Goal: Task Accomplishment & Management: Complete application form

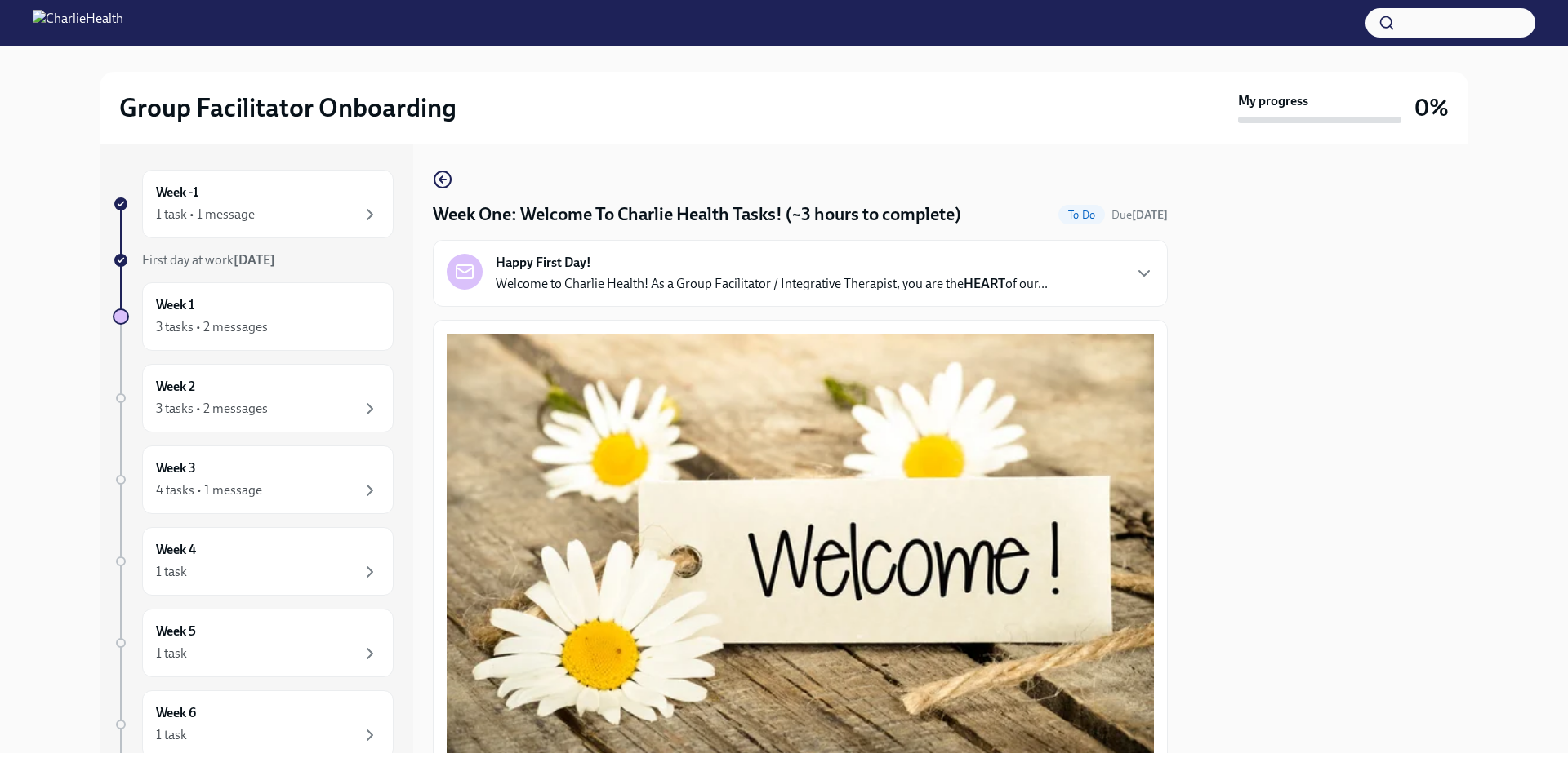
click at [824, 275] on p "Welcome to Charlie Health! As a Group Facilitator / Integrative Therapist, you …" at bounding box center [771, 283] width 552 height 18
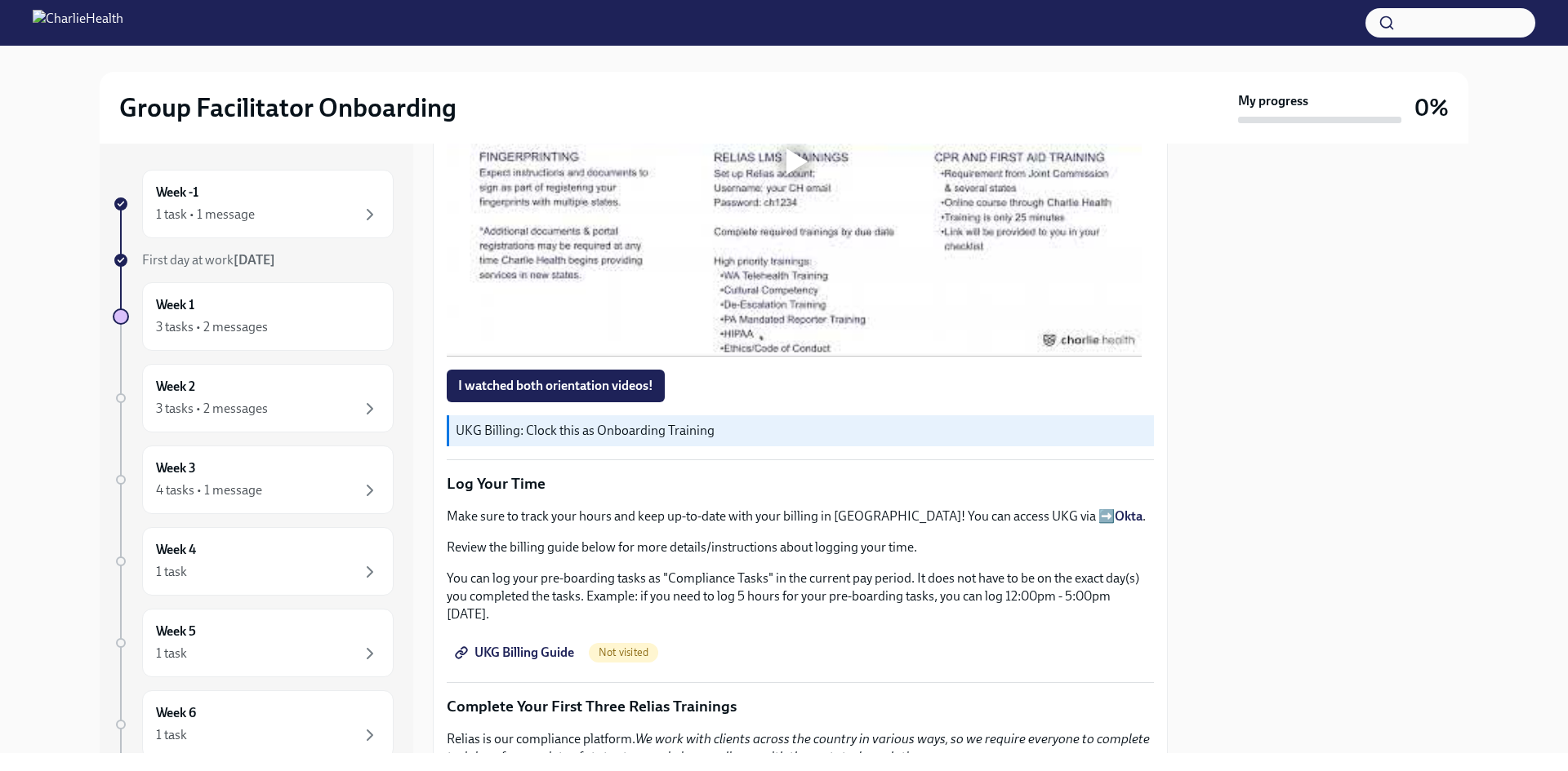
scroll to position [2286, 0]
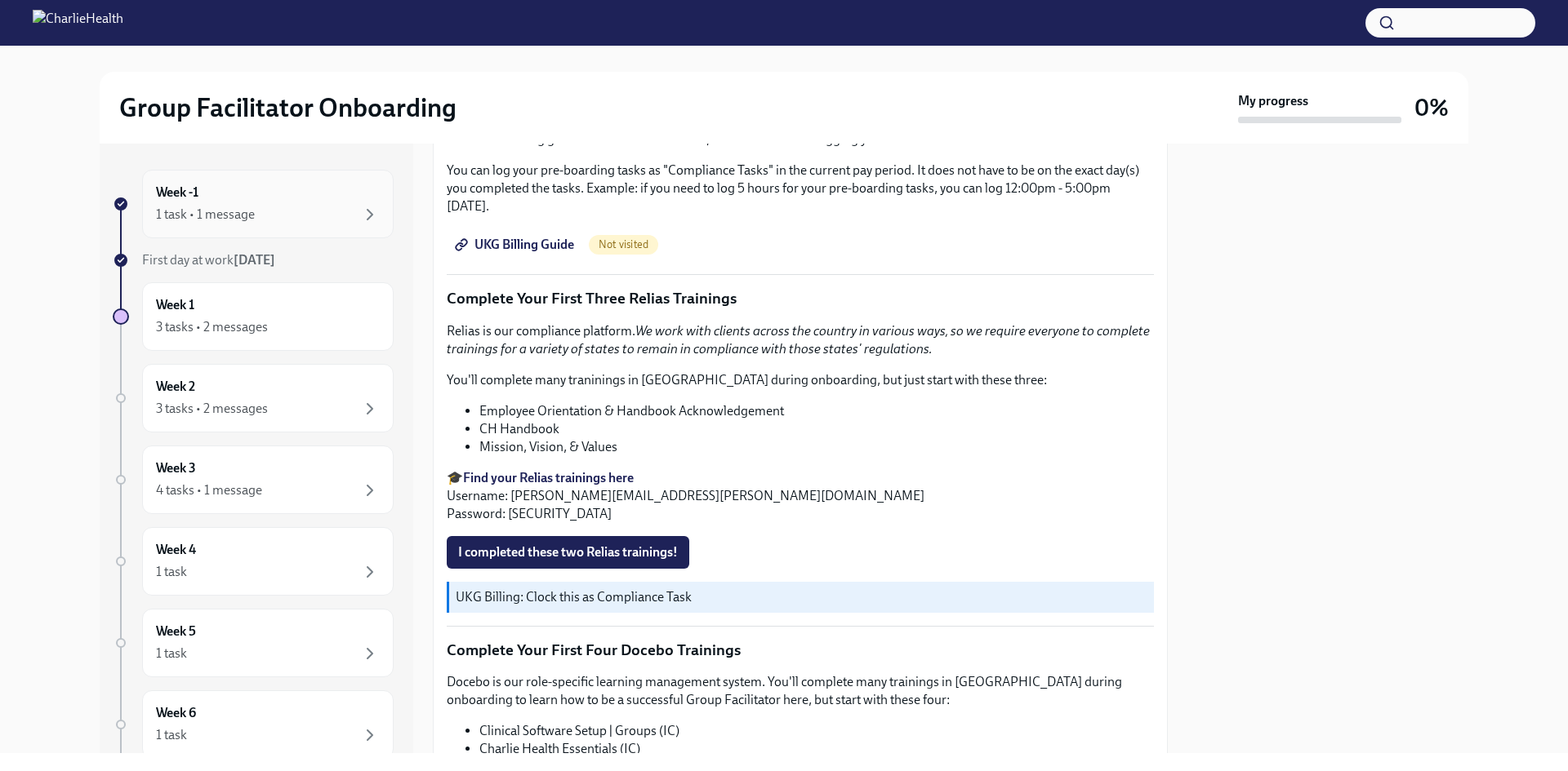
click at [276, 212] on div "1 task • 1 message" at bounding box center [268, 215] width 224 height 20
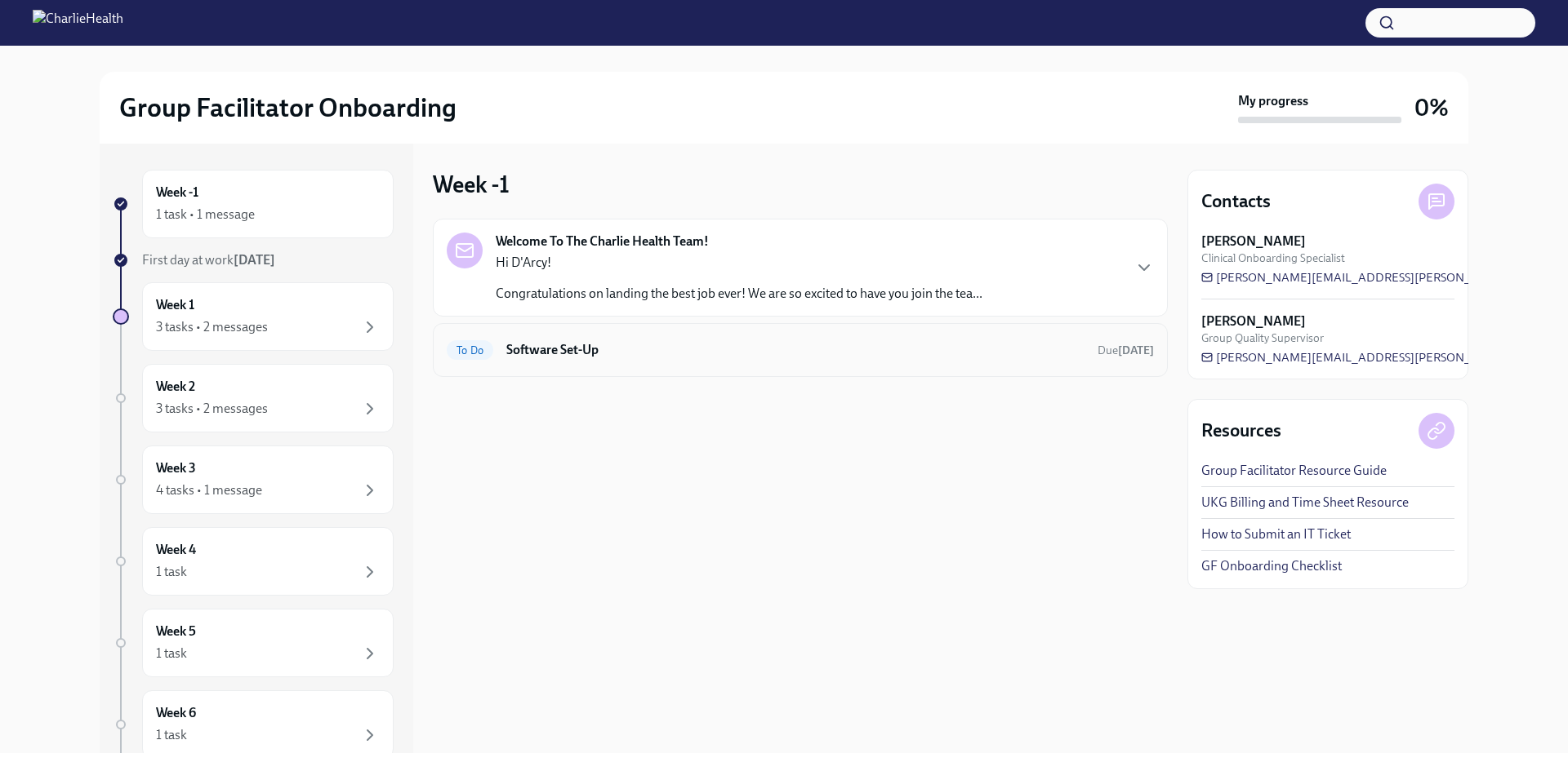
click at [568, 344] on h6 "Software Set-Up" at bounding box center [796, 349] width 578 height 18
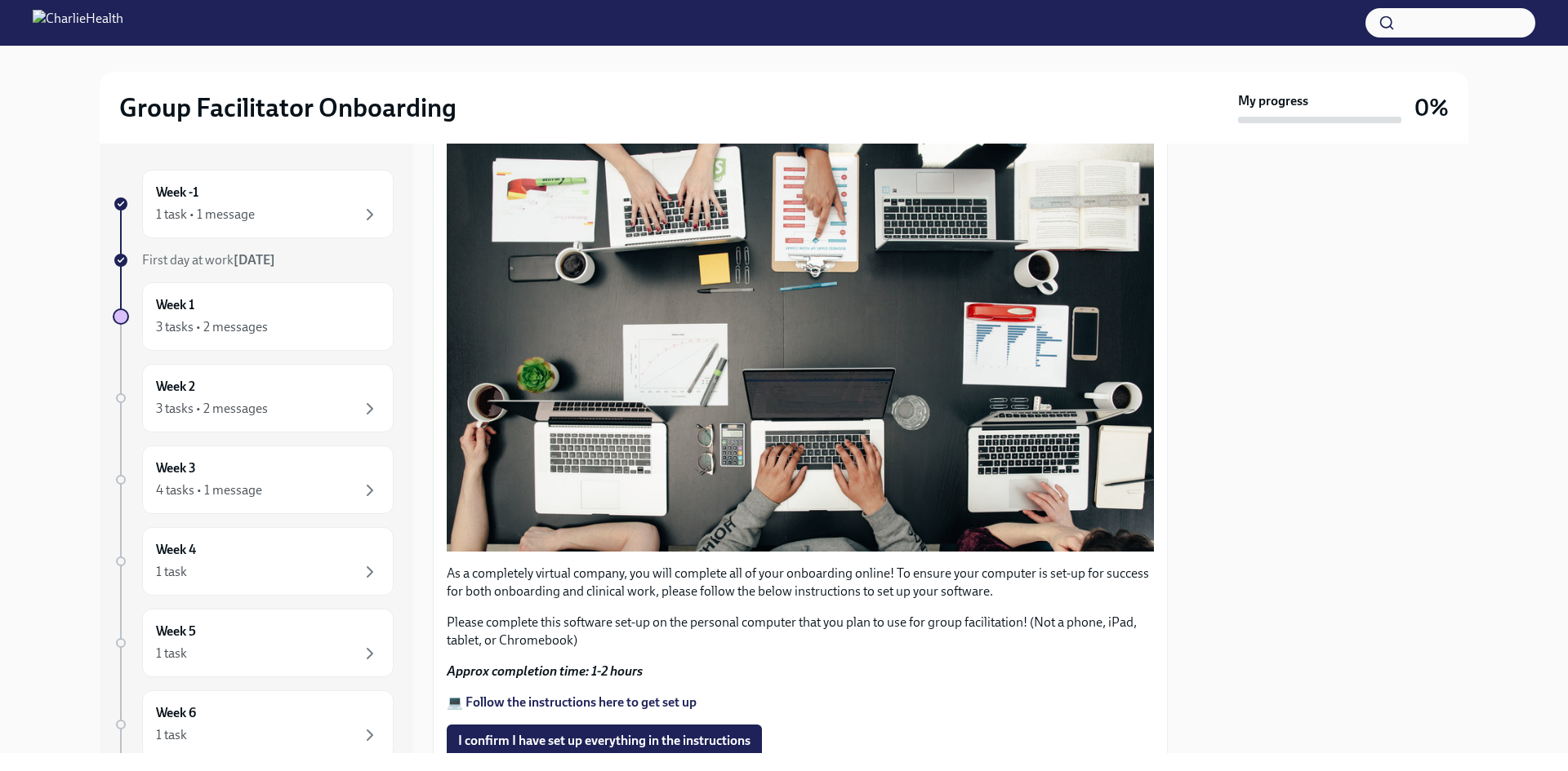
scroll to position [435, 0]
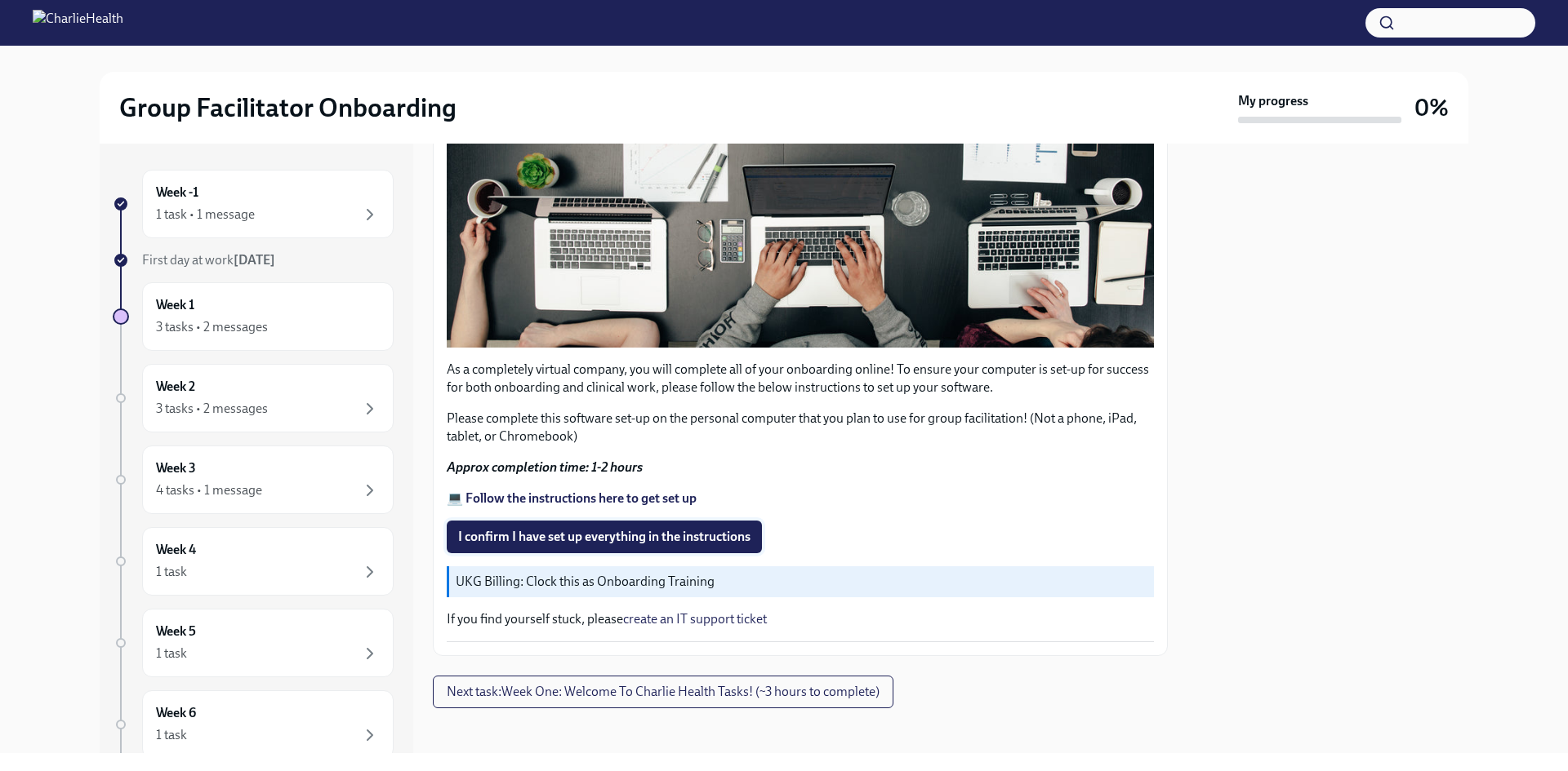
click at [588, 529] on span "I confirm I have set up everything in the instructions" at bounding box center [604, 537] width 292 height 16
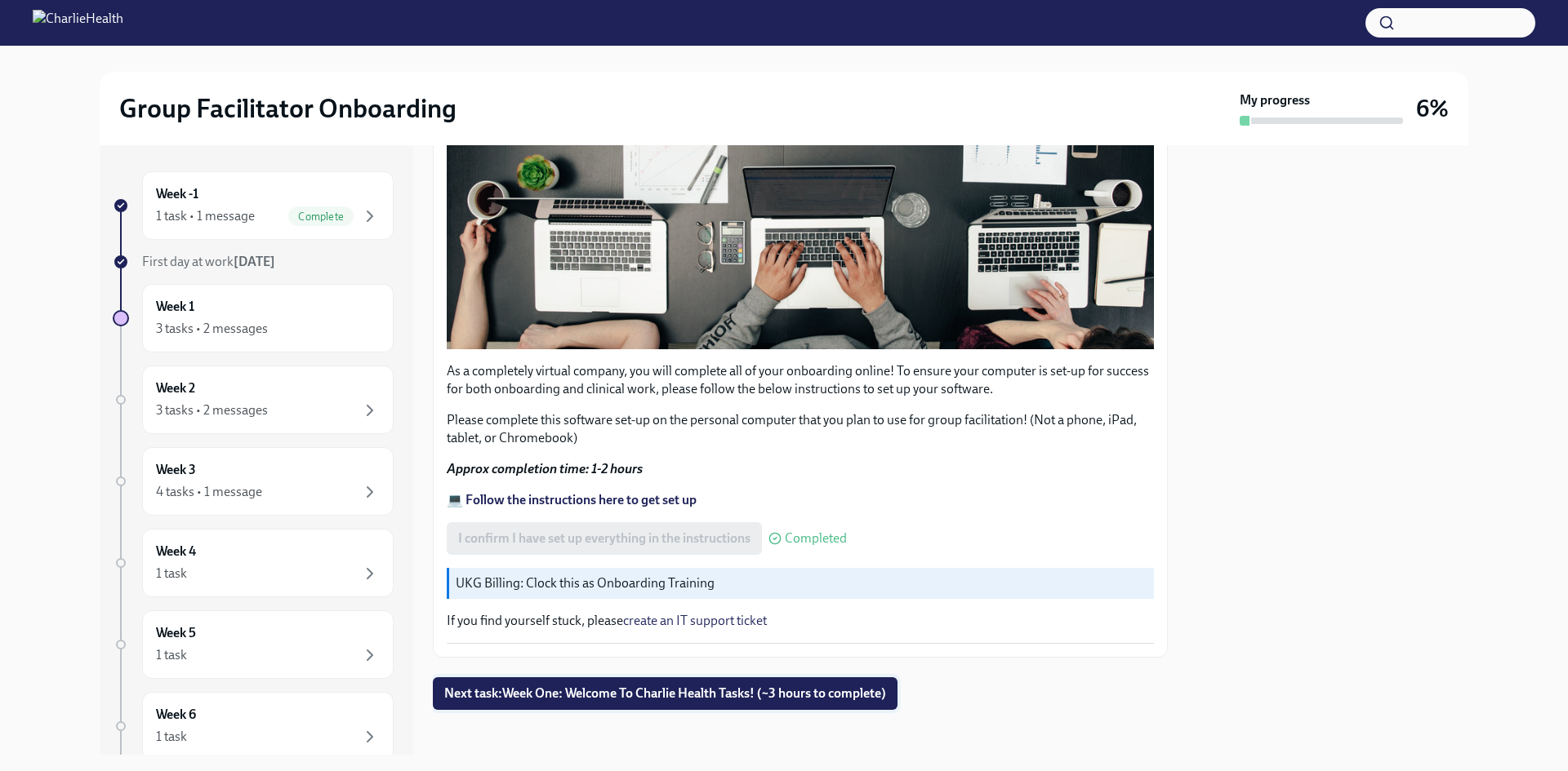
click at [799, 700] on button "Next task : Week One: Welcome To Charlie Health Tasks! (~3 hours to complete)" at bounding box center [665, 694] width 464 height 33
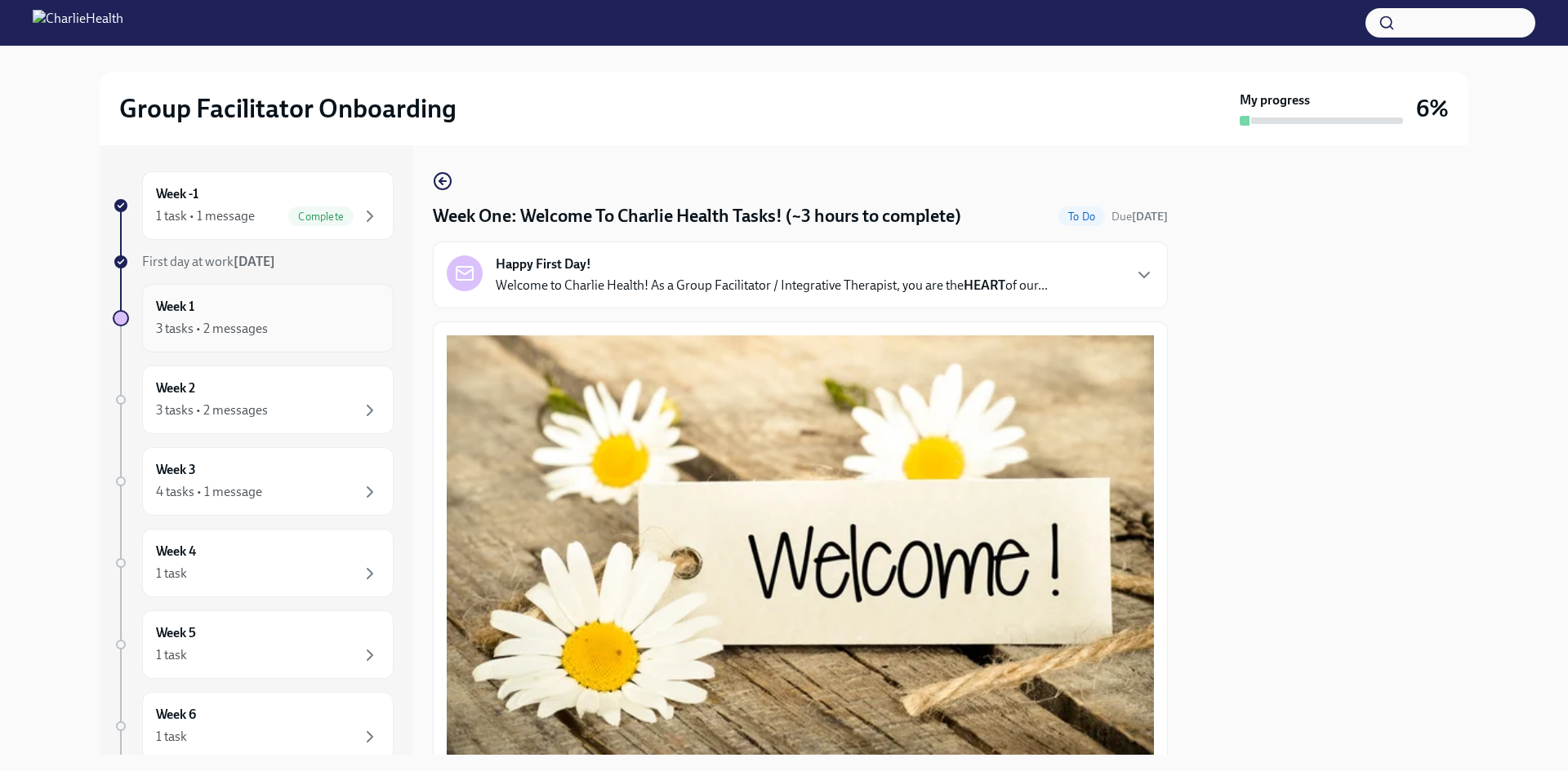
click at [249, 324] on div "3 tasks • 2 messages" at bounding box center [212, 329] width 112 height 18
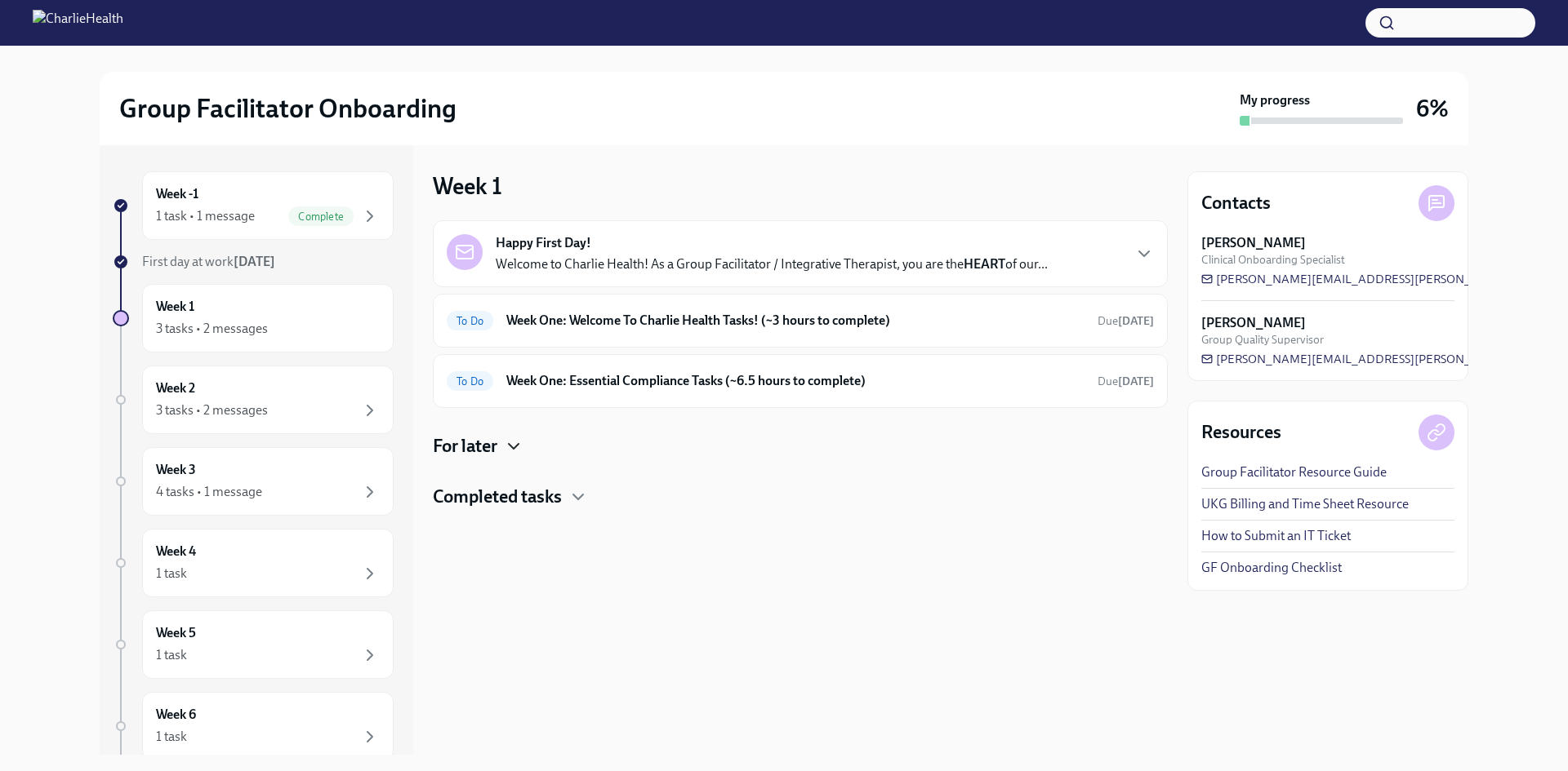
click at [513, 452] on icon "button" at bounding box center [513, 446] width 20 height 20
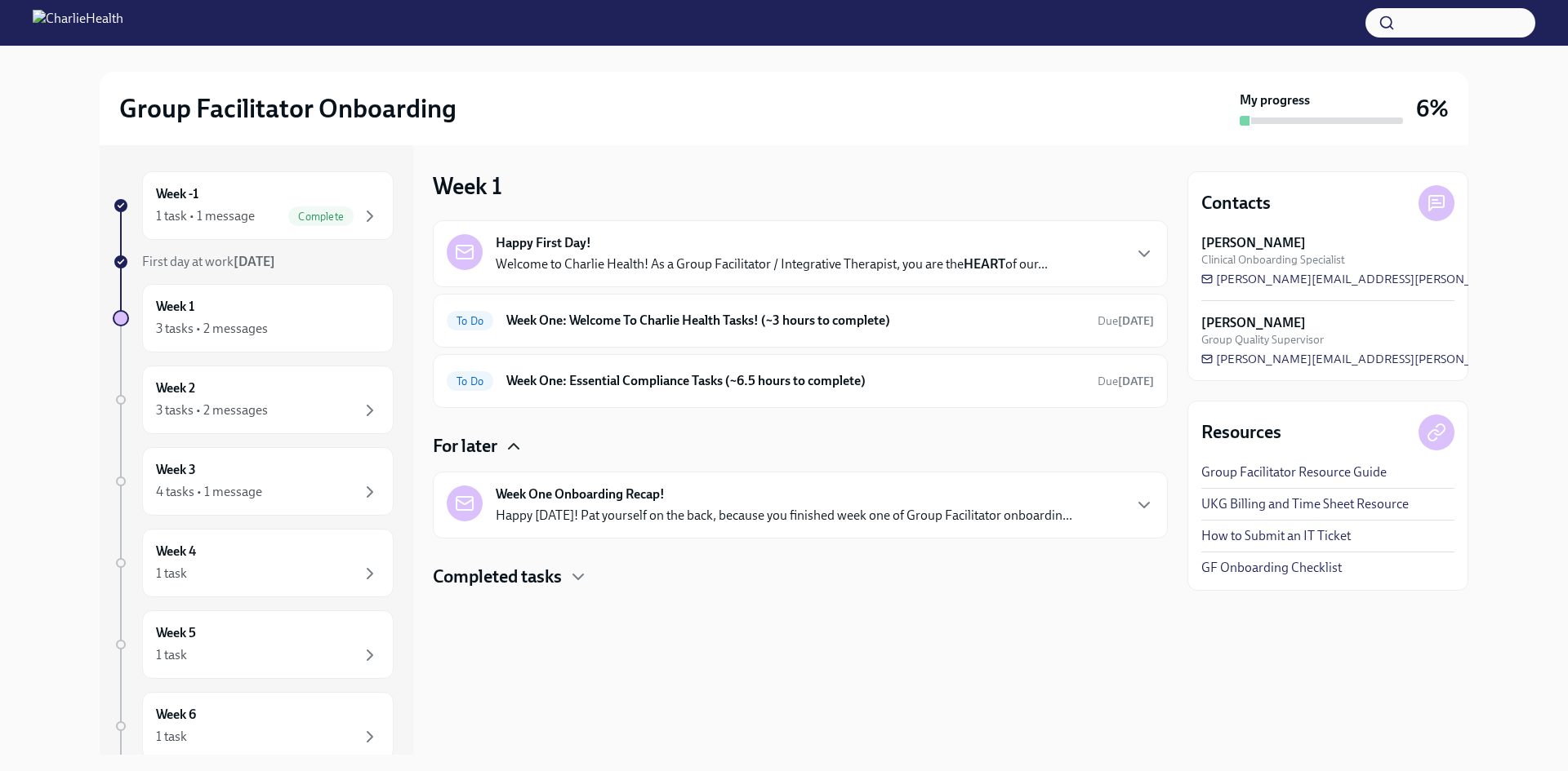
click at [538, 573] on h4 "Completed tasks" at bounding box center [497, 577] width 129 height 24
click at [541, 511] on p "Happy [DATE]! Pat yourself on the back, because you finished week one of Group …" at bounding box center [784, 515] width 576 height 18
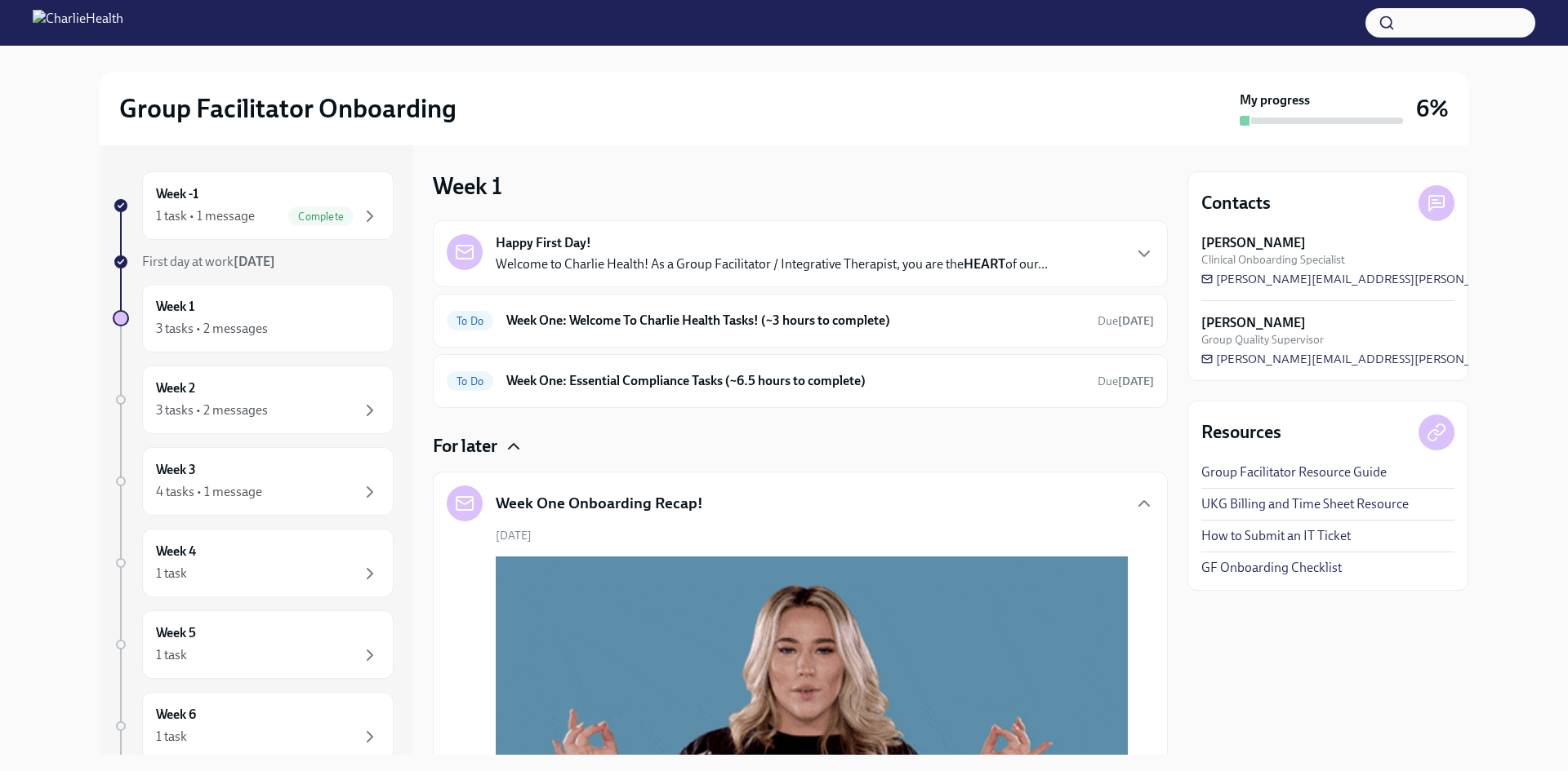
click at [628, 244] on div "Happy First Day! Welcome to Charlie Health! As a Group Facilitator / Integrativ…" at bounding box center [771, 254] width 552 height 40
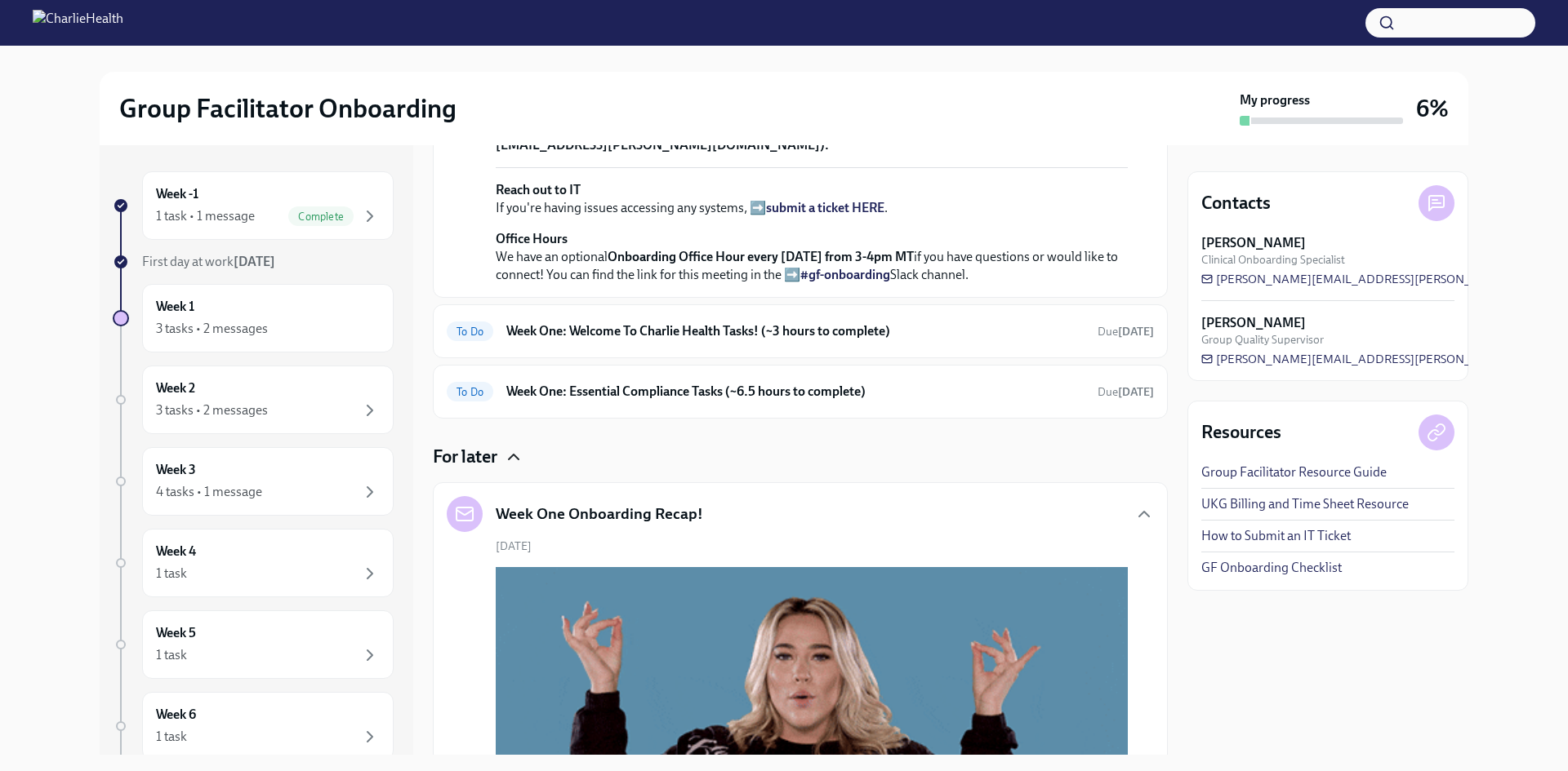
scroll to position [327, 0]
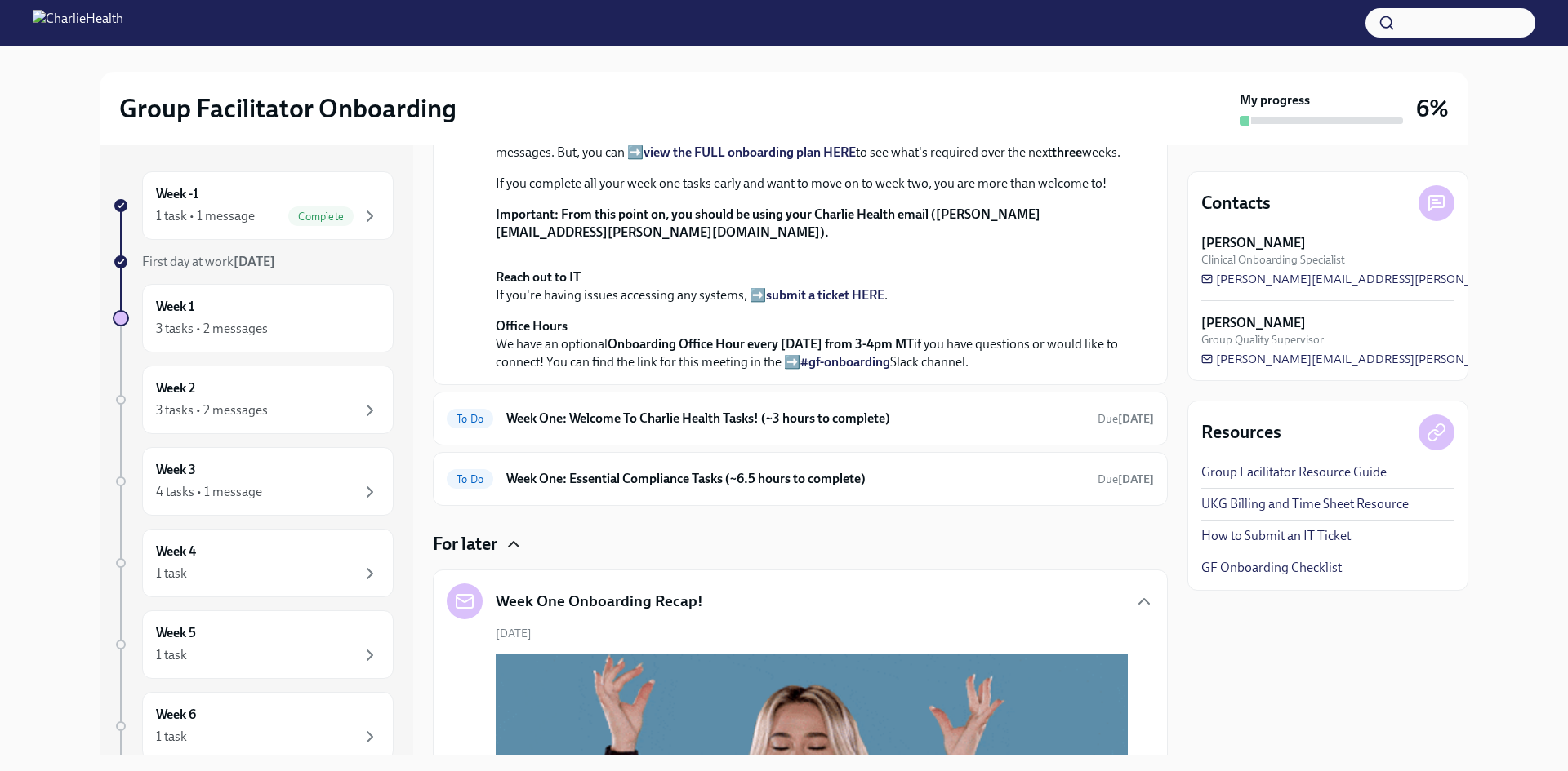
drag, startPoint x: 1043, startPoint y: 481, endPoint x: 755, endPoint y: 458, distance: 288.9
click at [755, 242] on div "Welcome to Charlie Health! As a Group Facilitator / Integrative Therapist, you …" at bounding box center [811, 116] width 632 height 249
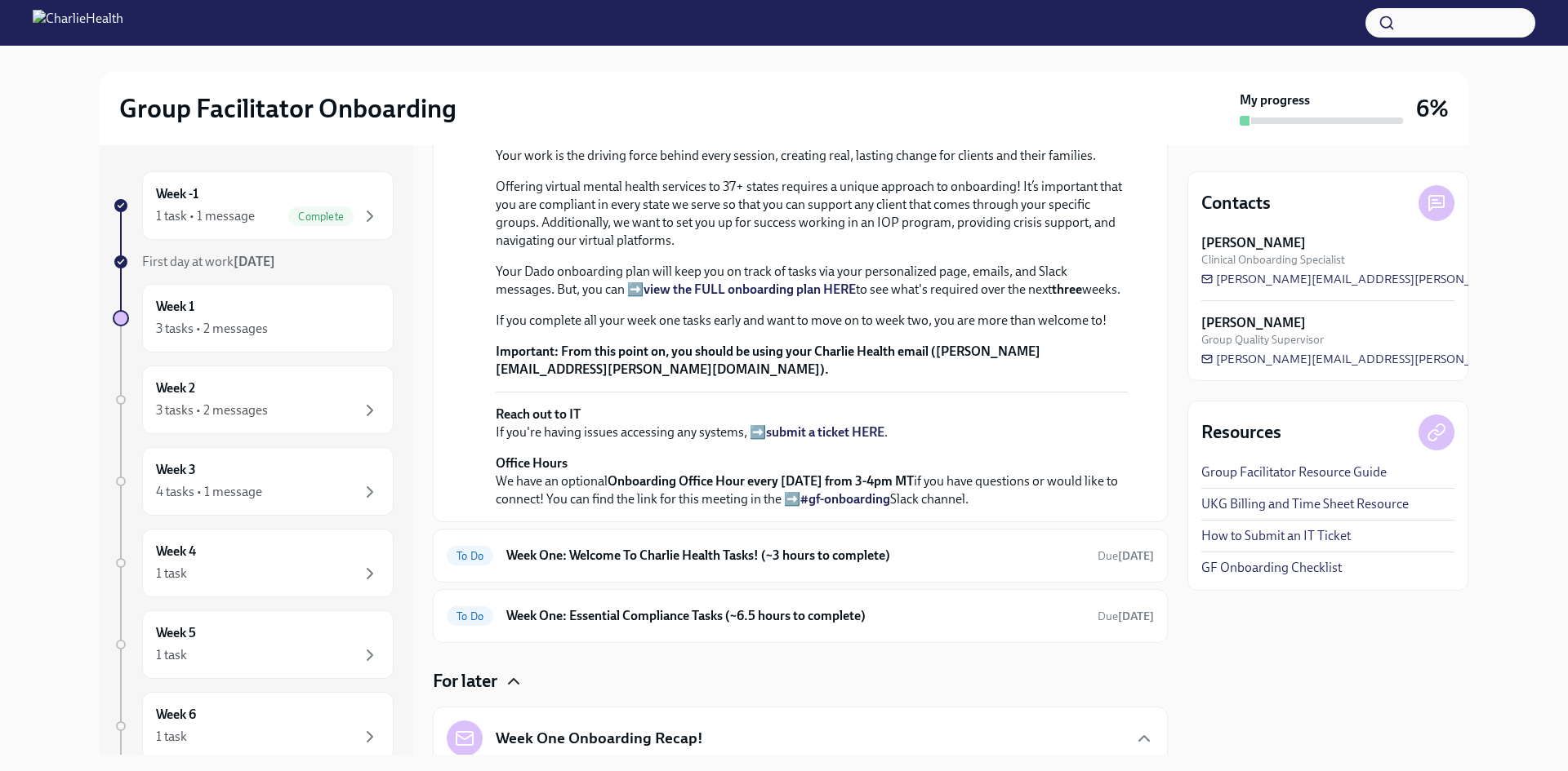
scroll to position [0, 0]
